Goal: Information Seeking & Learning: Understand process/instructions

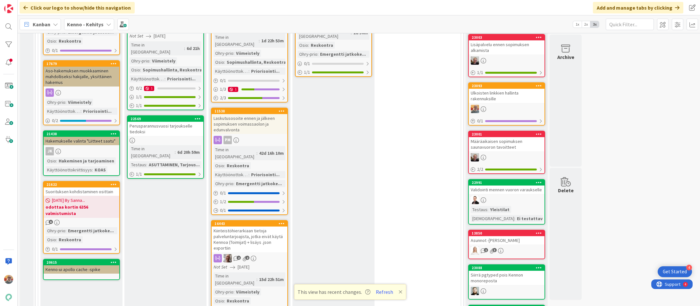
scroll to position [361, 0]
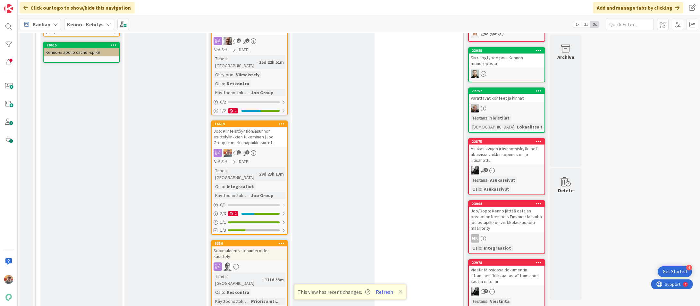
click at [261, 127] on div "Joo: Kiinteistöyhtiön/asunnon esittelylinkkien tukeminen (Joo Group) + markkina…" at bounding box center [250, 137] width 76 height 20
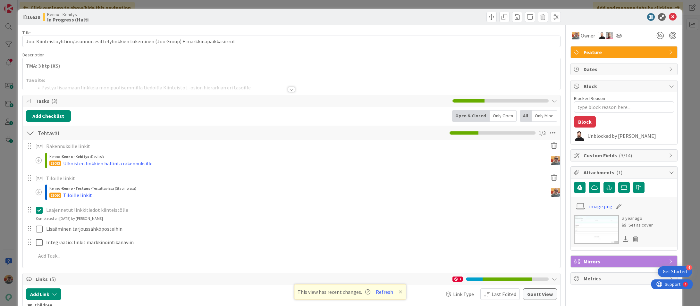
click at [185, 79] on div at bounding box center [292, 81] width 538 height 16
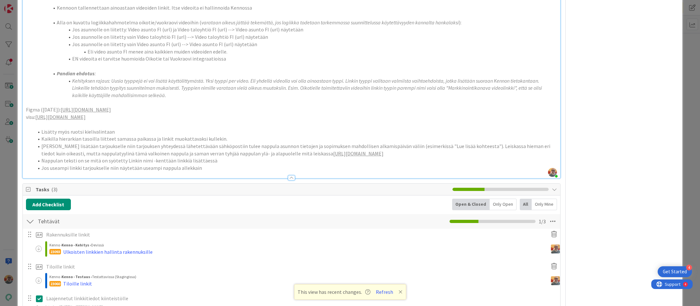
scroll to position [732, 0]
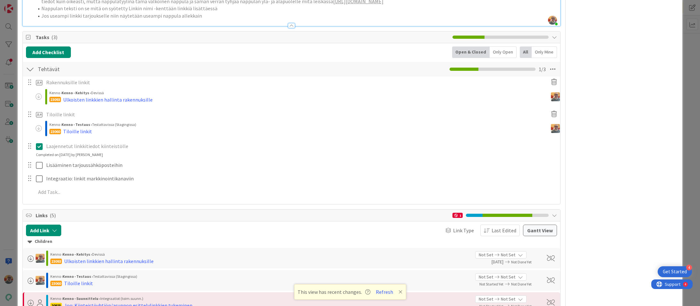
click at [68, 41] on span "Tasks ( 3 )" at bounding box center [243, 37] width 414 height 8
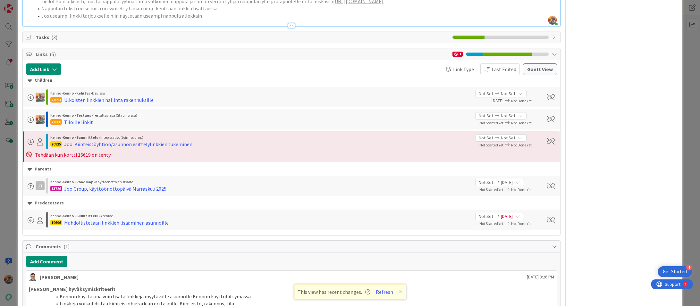
click at [68, 41] on span "Tasks ( 3 )" at bounding box center [243, 37] width 414 height 8
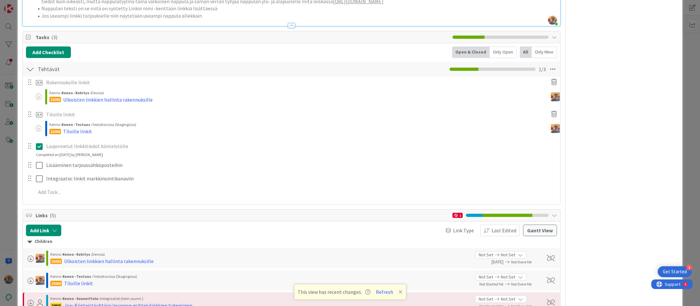
click at [68, 41] on span "Tasks ( 3 )" at bounding box center [243, 37] width 414 height 8
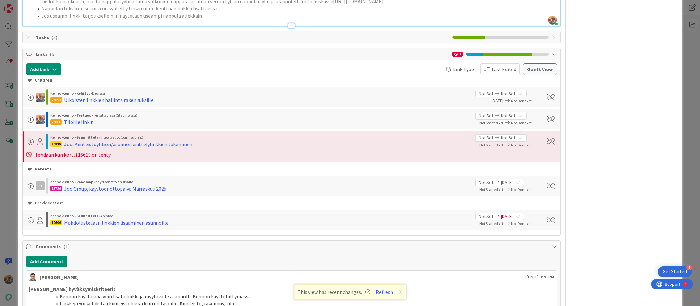
click at [27, 40] on icon at bounding box center [29, 37] width 6 height 5
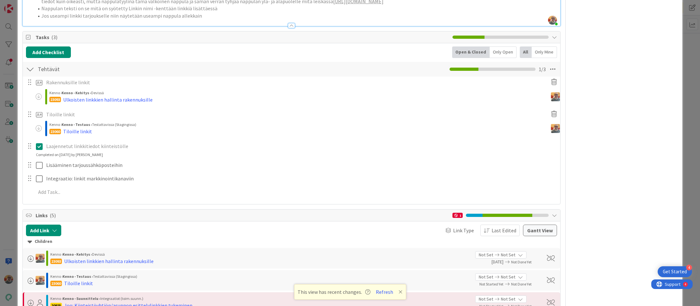
click at [27, 40] on icon at bounding box center [29, 37] width 6 height 5
type textarea "x"
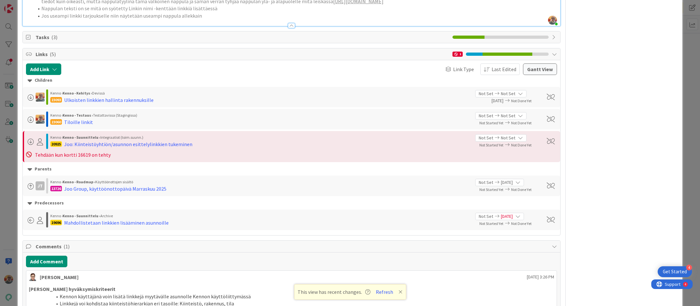
click at [170, 19] on span "Jos useampi linkki tarjoukselle niin näytetään useampi nappula allekkain" at bounding box center [121, 16] width 161 height 6
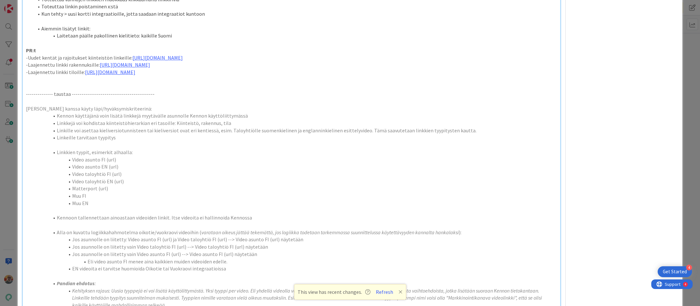
scroll to position [318, 0]
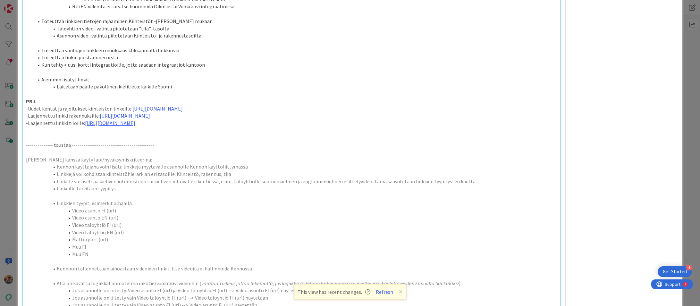
click at [220, 127] on p "-Laajennettu linkki tiloille: [URL][DOMAIN_NAME]" at bounding box center [291, 123] width 531 height 7
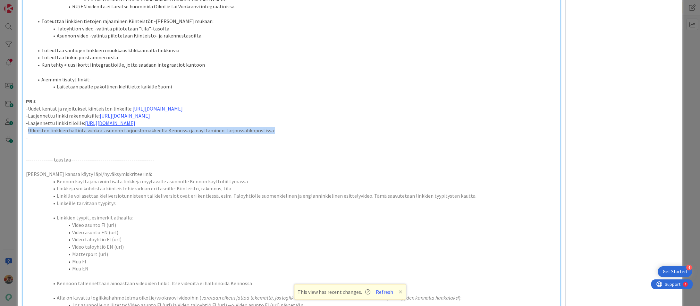
copy p "Ulkoisten linkkien hallinta vuokra-asunnon tarjouslomakkeella Kennossa ja näytt…"
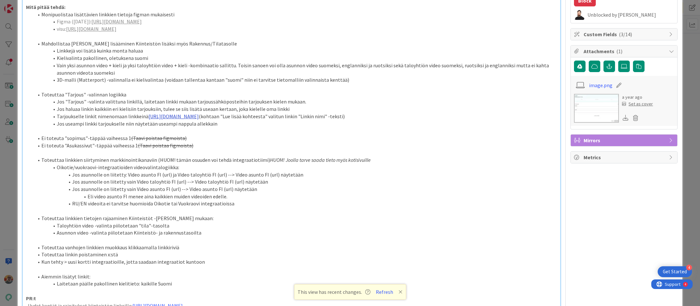
scroll to position [3, 0]
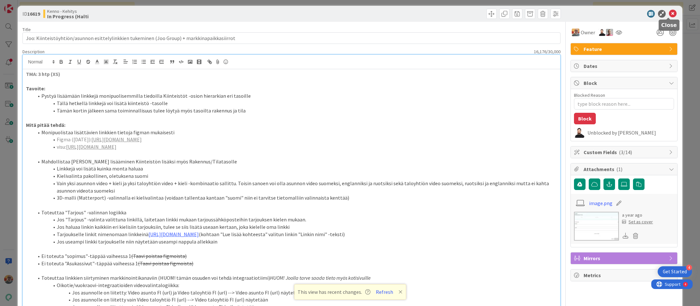
click at [669, 13] on icon at bounding box center [673, 14] width 8 height 8
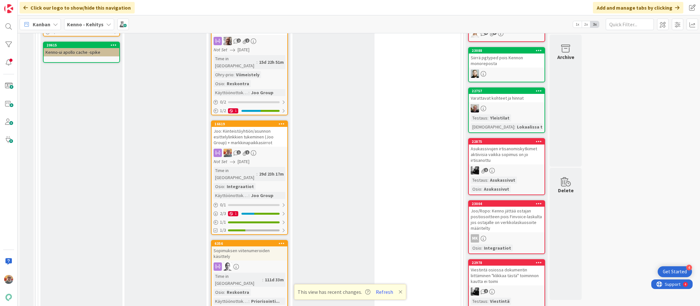
click at [247, 127] on div "Joo: Kiinteistöyhtiön/asunnon esittelylinkkien tukeminen (Joo Group) + markkina…" at bounding box center [250, 137] width 76 height 20
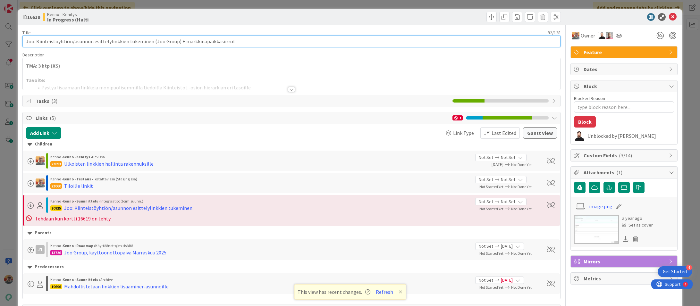
click at [159, 46] on input "Joo: Kiinteistöyhtiön/asunnon esittelylinkkien tukeminen (Joo Group) + markkina…" at bounding box center [291, 42] width 538 height 12
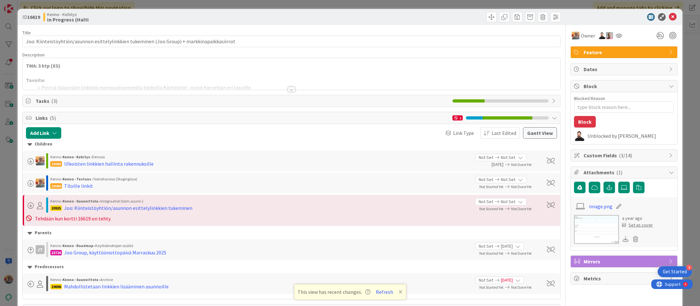
click at [135, 87] on div at bounding box center [292, 81] width 538 height 16
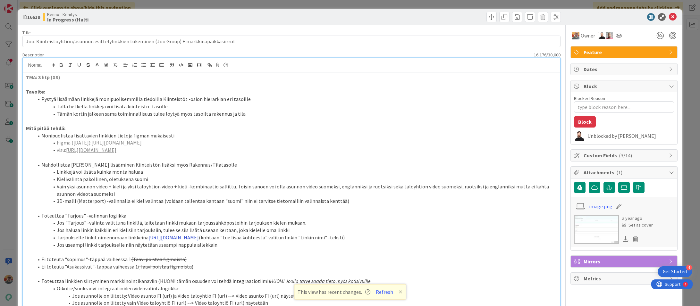
click at [199, 236] on link "[URL][DOMAIN_NAME]" at bounding box center [173, 237] width 50 height 6
click at [271, 255] on link "[URL][DOMAIN_NAME]" at bounding box center [268, 257] width 44 height 8
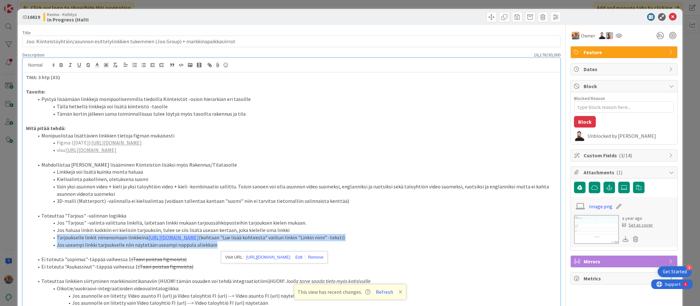
drag, startPoint x: 217, startPoint y: 252, endPoint x: 52, endPoint y: 236, distance: 166.3
click at [52, 236] on ol "Toteuttaa "Tarjous" -valinnan logiikka Jos "Tarjous" -valinta valittuna linkill…" at bounding box center [291, 230] width 531 height 37
copy ol "Tarjoukselle linkit nimenomaan linkkeinä [URL][DOMAIN_NAME] (kohtaan "Lue lisää…"
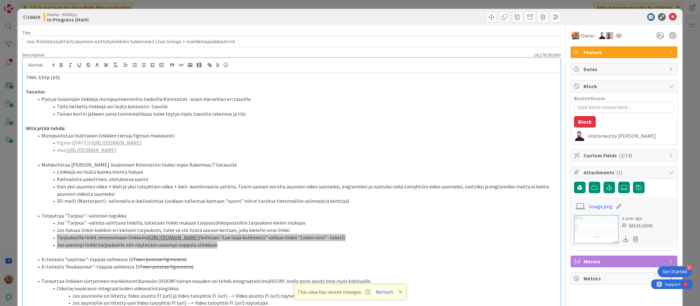
type textarea "x"
